Goal: Check status: Check status

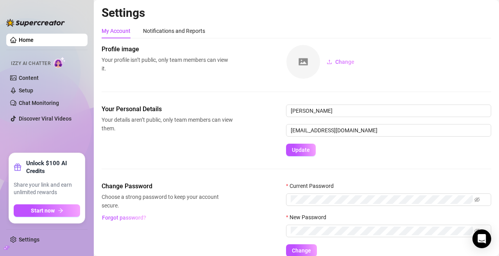
scroll to position [34, 0]
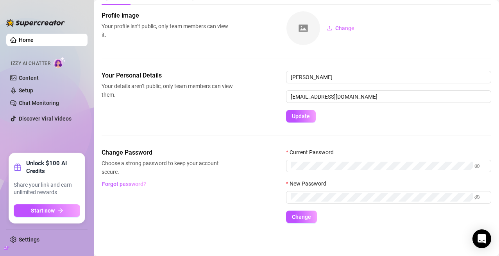
click at [34, 37] on link "Home" at bounding box center [26, 40] width 15 height 6
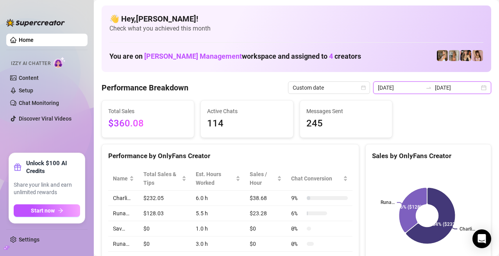
click at [420, 87] on input "[DATE]" at bounding box center [400, 87] width 45 height 9
click at [445, 93] on div "[DATE] [DATE]" at bounding box center [433, 87] width 118 height 13
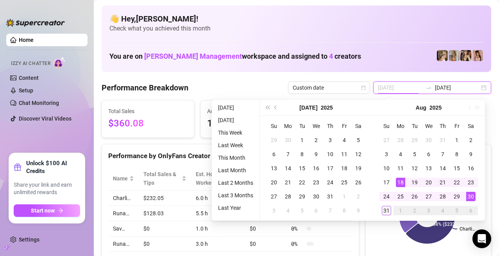
type input "[DATE]"
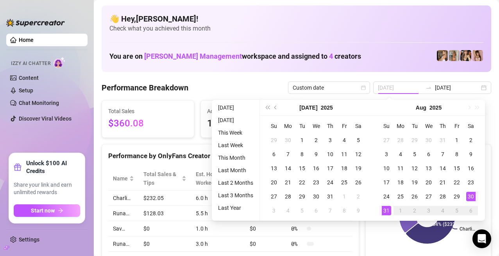
click at [390, 209] on div "31" at bounding box center [386, 210] width 9 height 9
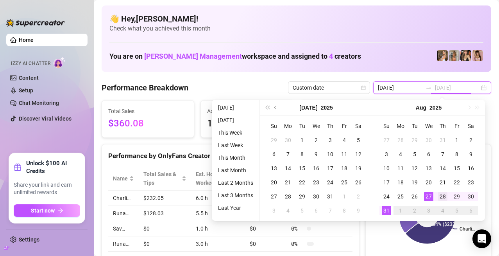
type input "[DATE]"
click at [446, 197] on div "28" at bounding box center [442, 196] width 9 height 9
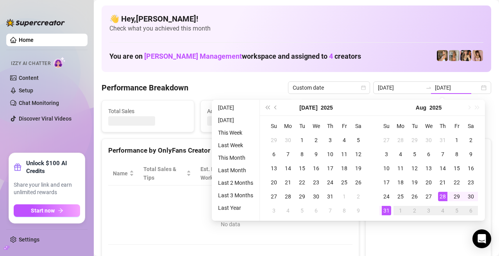
type input "[DATE]"
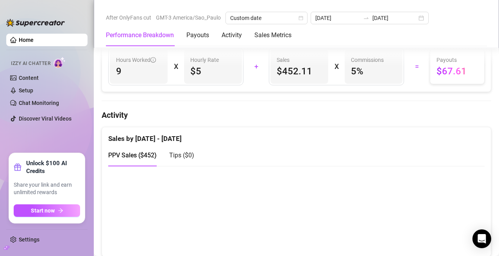
scroll to position [391, 0]
